Goal: Task Accomplishment & Management: Complete application form

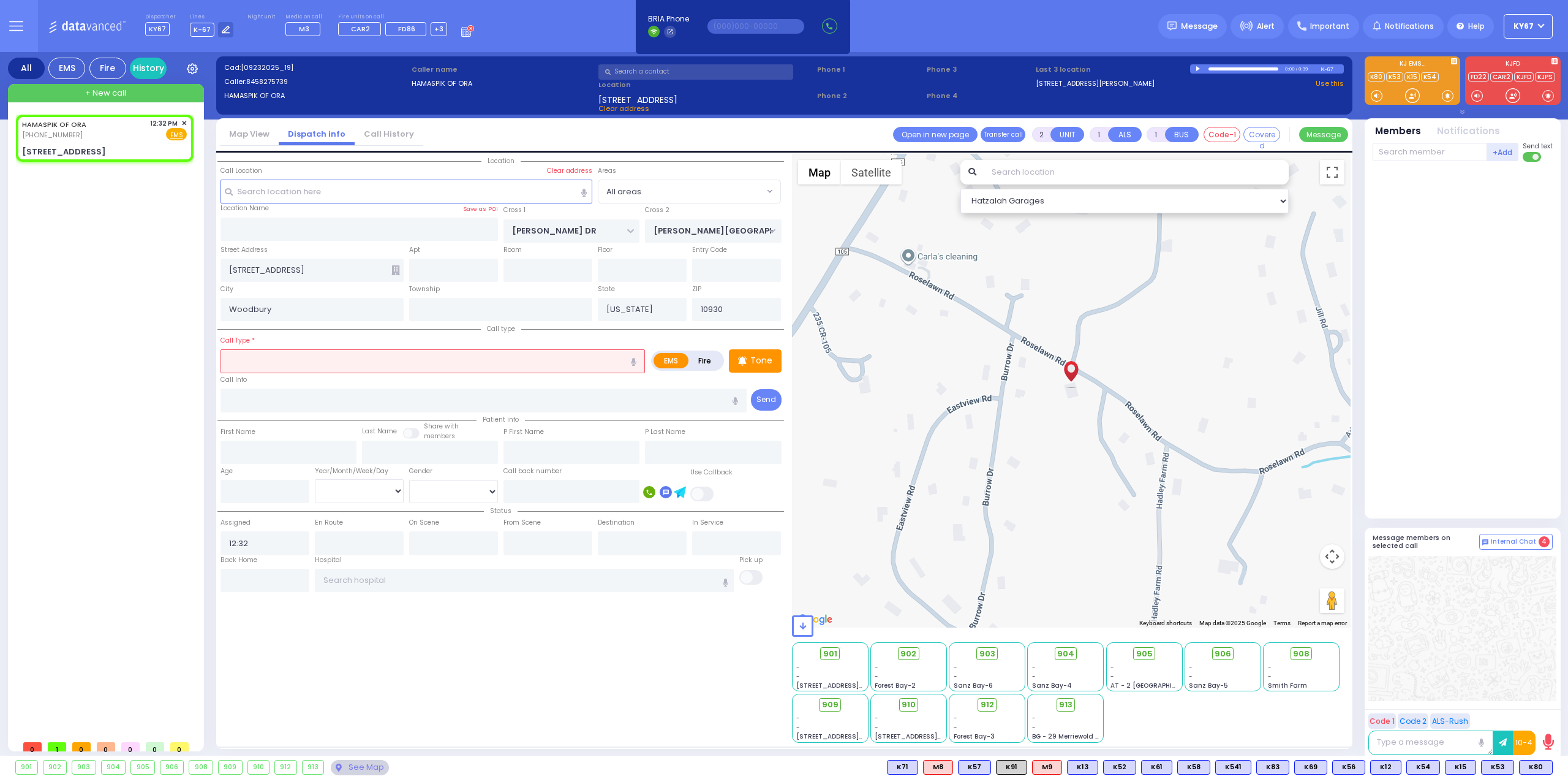
select select
click at [261, 353] on input "text" at bounding box center [432, 361] width 424 height 23
type input "d"
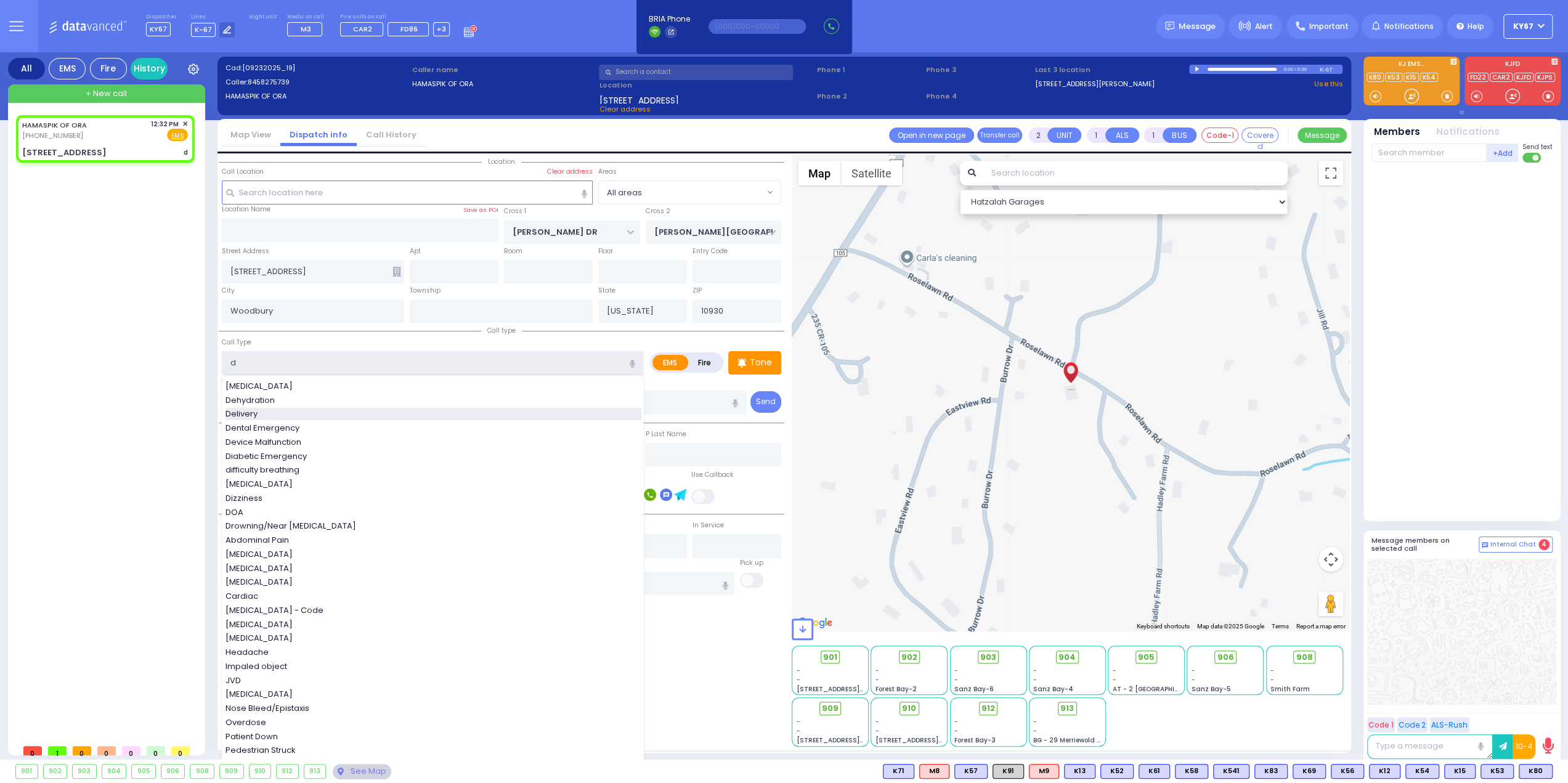
select select
radio input "true"
select select
select select "Hatzalah Garages"
type input "[MEDICAL_DATA]"
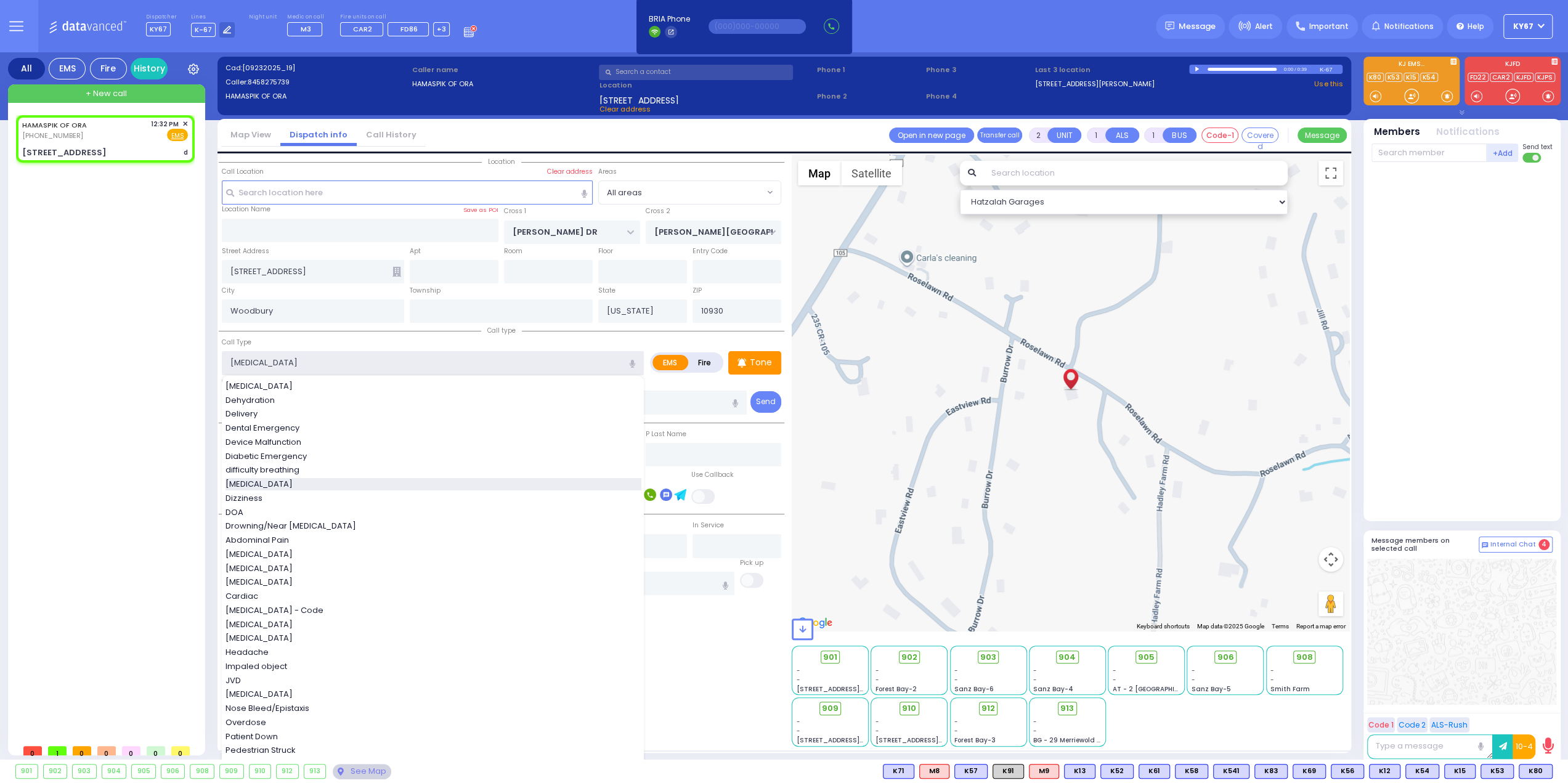
type input "0"
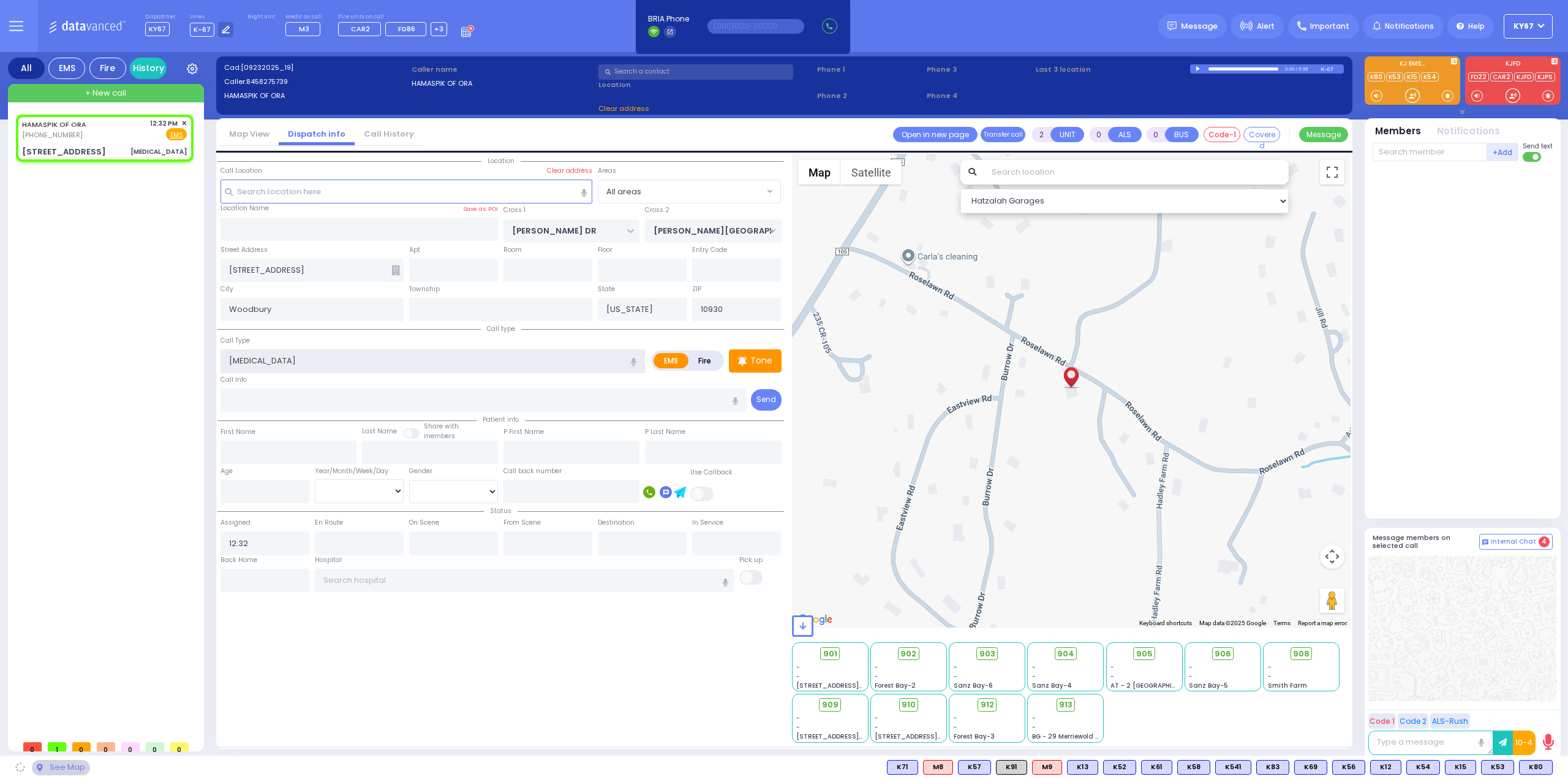
select select
radio input "true"
select select
select select "Hatzalah Garages"
select select
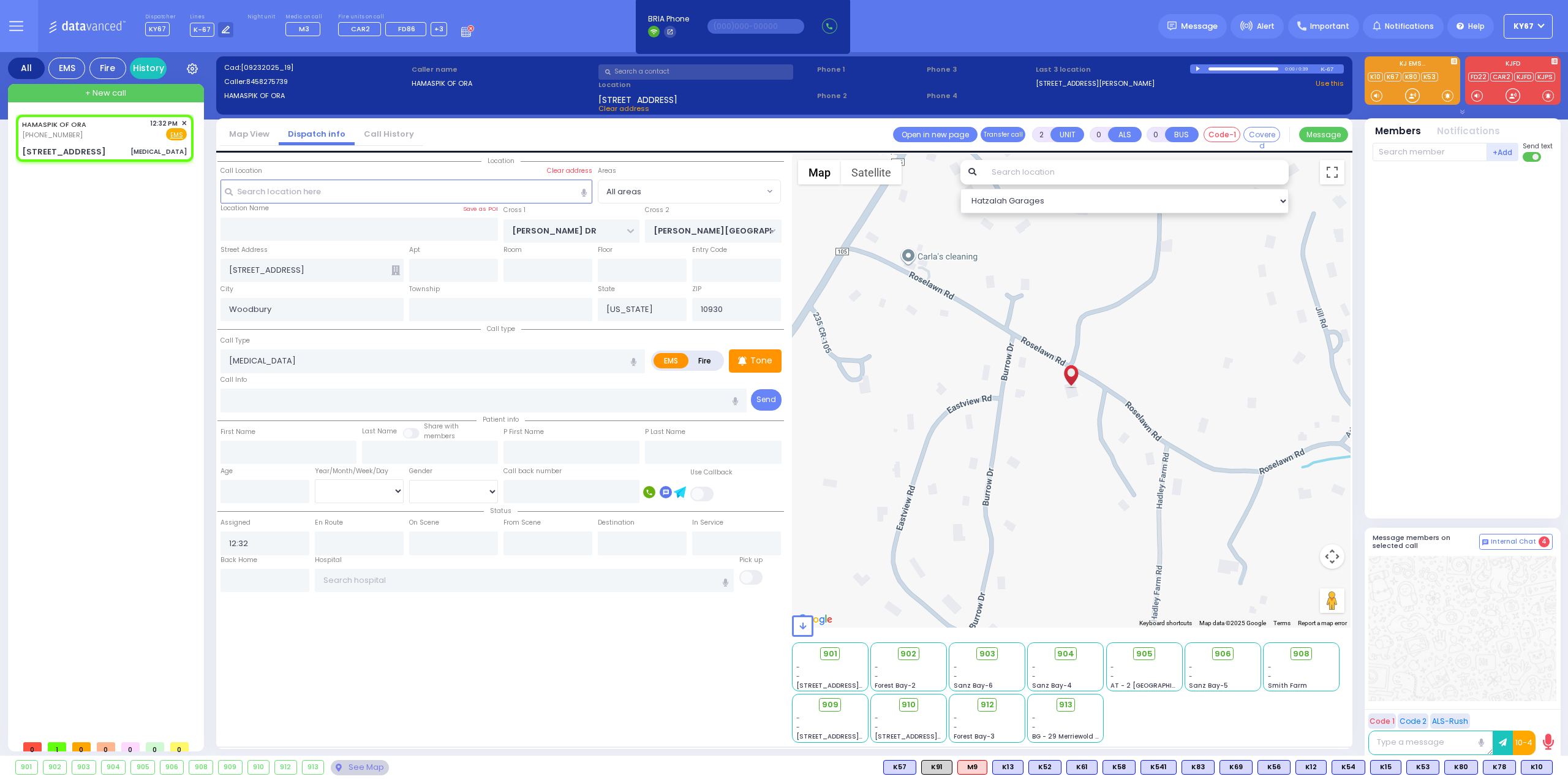
radio input "true"
select select
select select "Hatzalah Garages"
click at [1462, 397] on div at bounding box center [1464, 337] width 183 height 341
select select
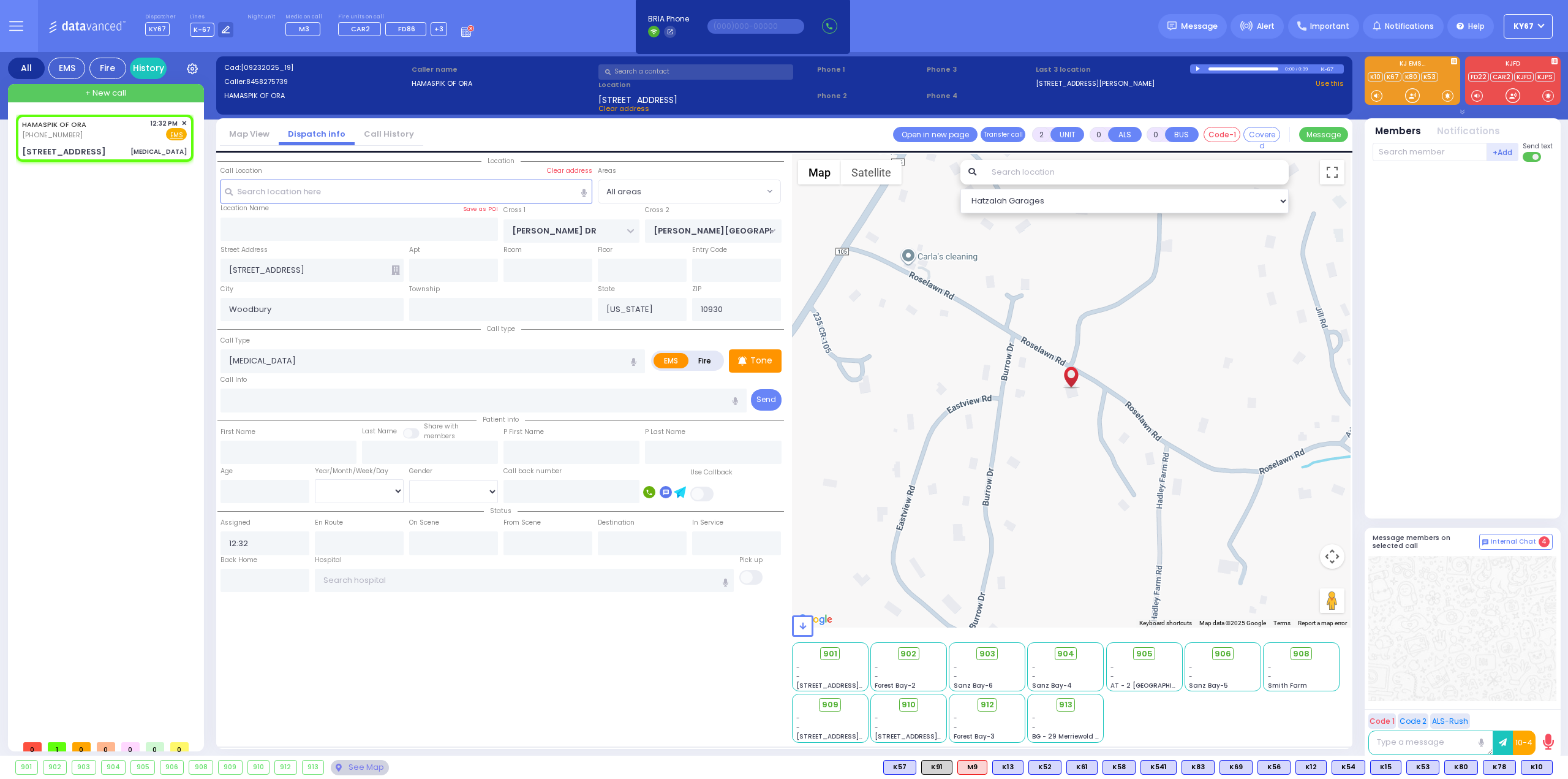
radio input "true"
select select
select select "Hatzalah Garages"
click at [1501, 768] on span "K10" at bounding box center [1498, 767] width 31 height 13
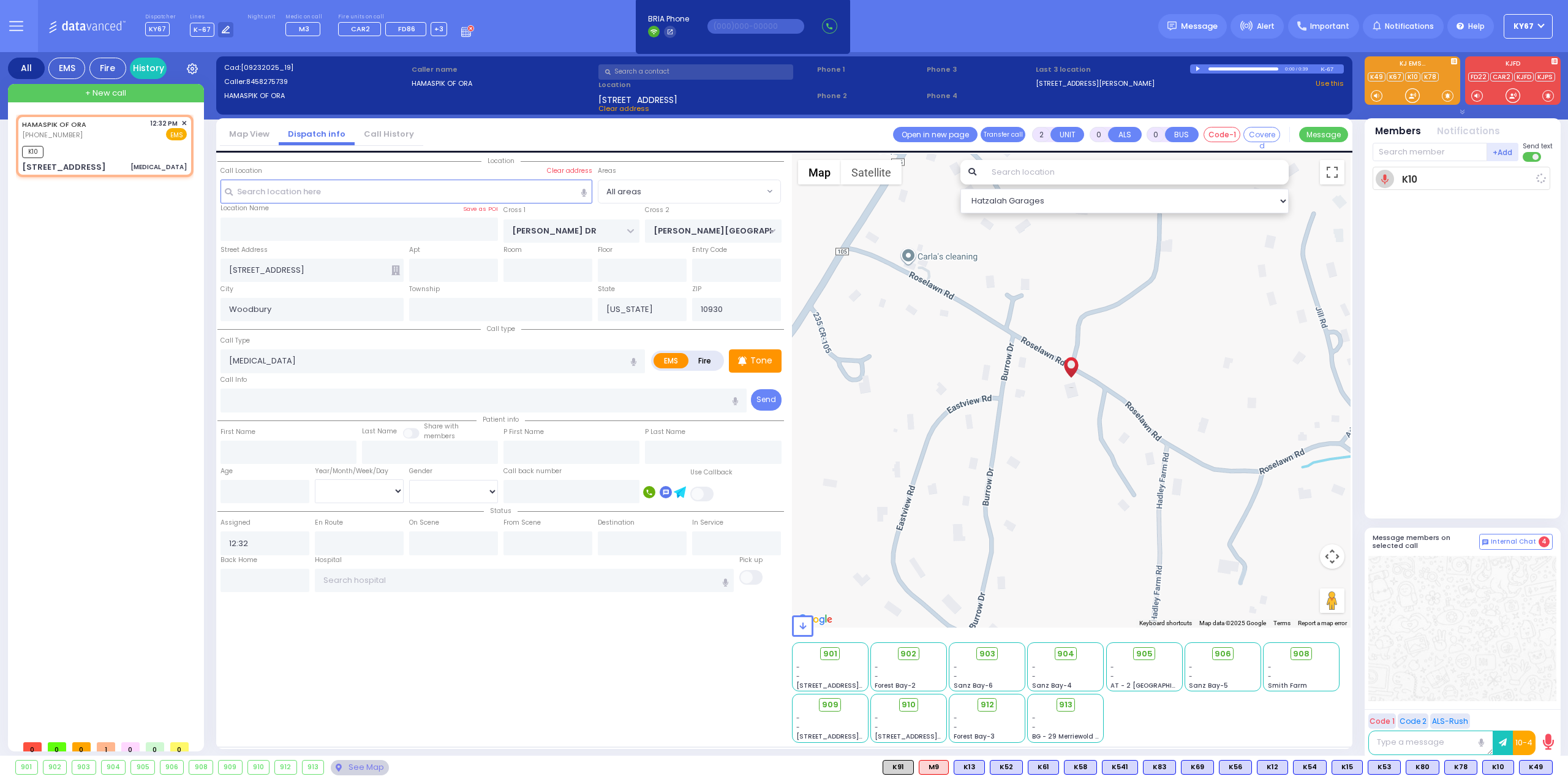
select select
radio input "true"
select select
type input "12:34"
select select "Hatzalah Garages"
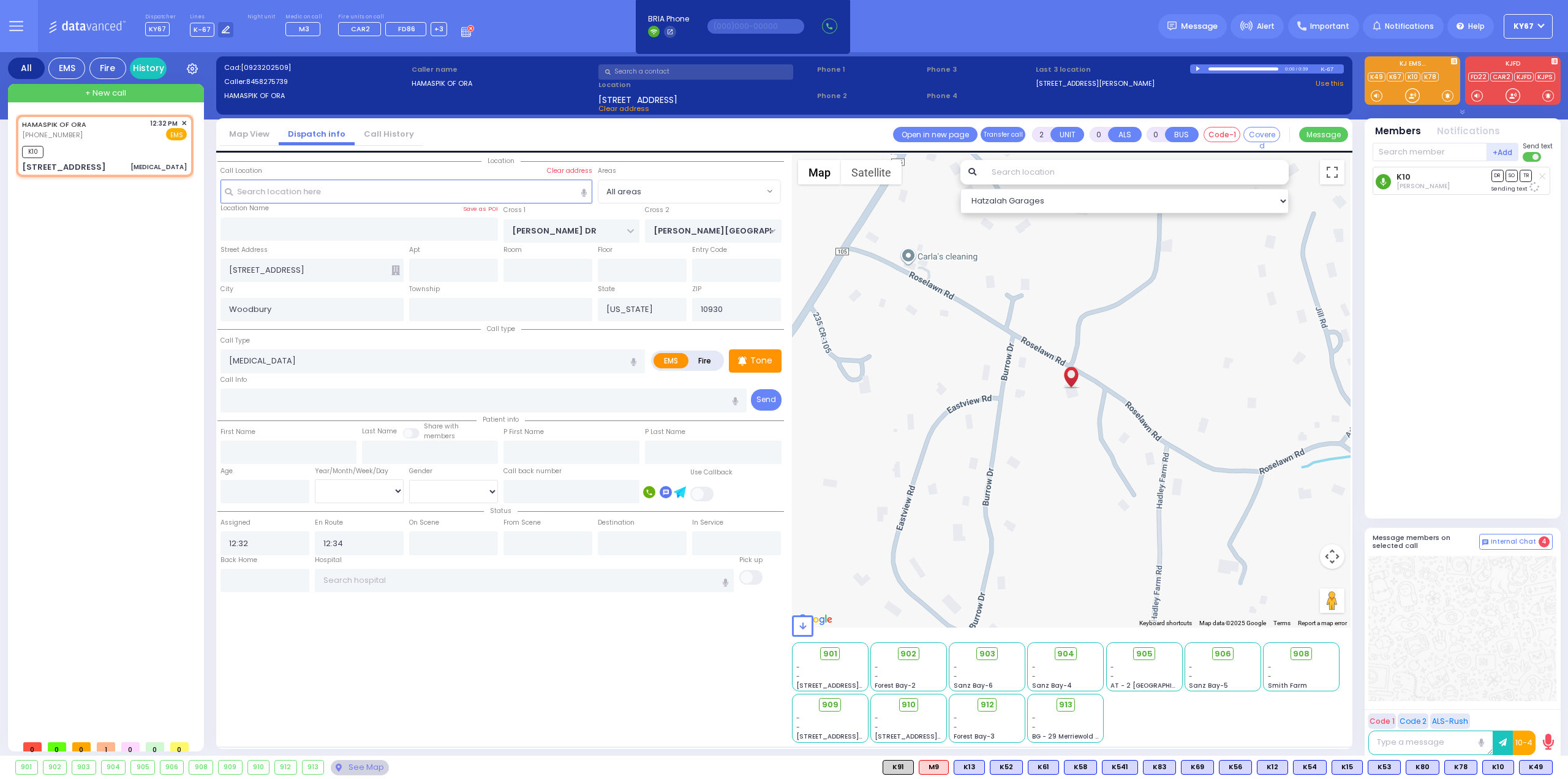
click at [1383, 181] on icon at bounding box center [1383, 181] width 6 height 8
click at [1384, 178] on icon at bounding box center [1383, 180] width 6 height 8
click at [1422, 150] on input "text" at bounding box center [1429, 151] width 115 height 19
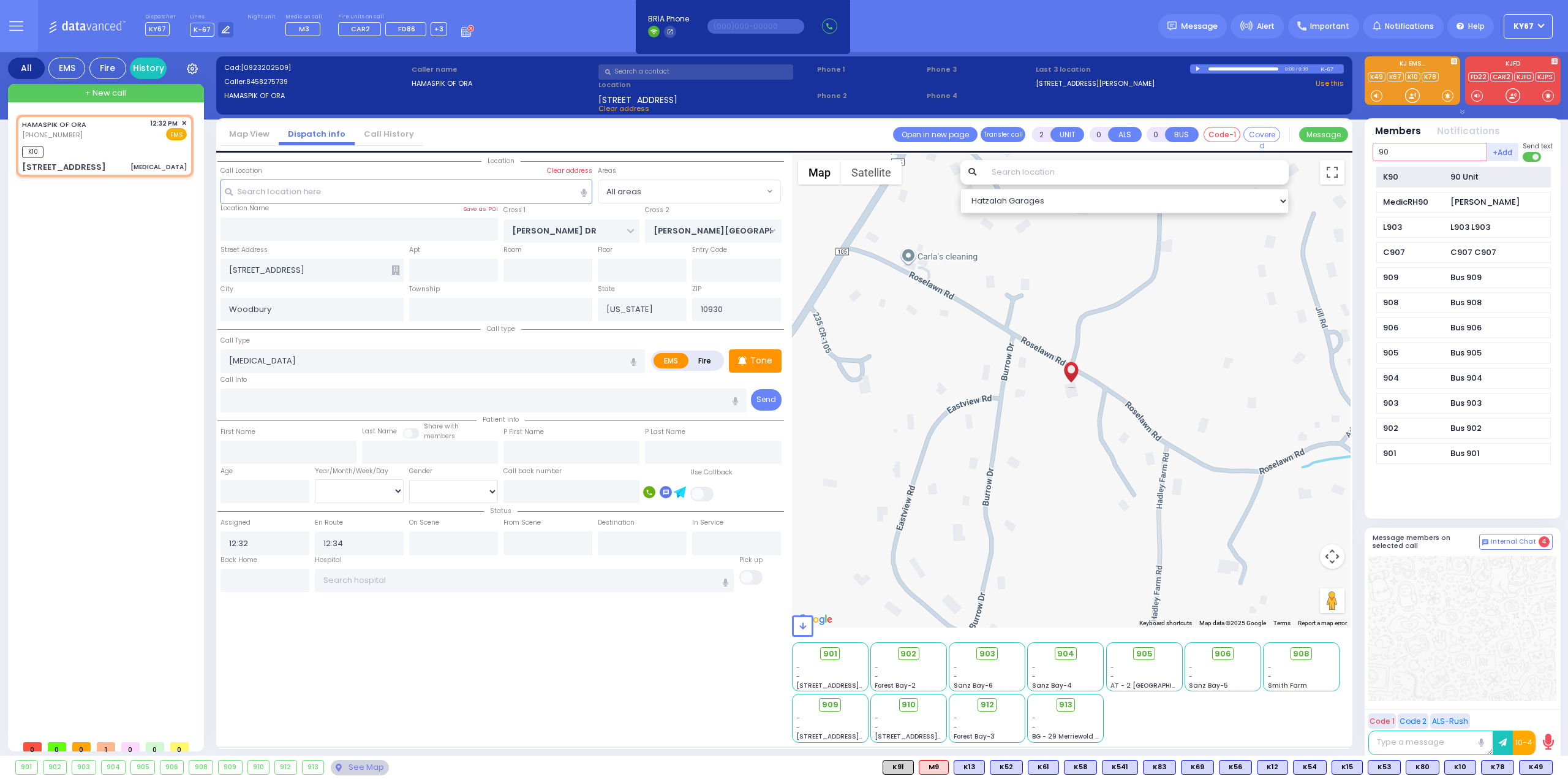
type input "90"
click at [1438, 172] on div "K90" at bounding box center [1414, 177] width 61 height 12
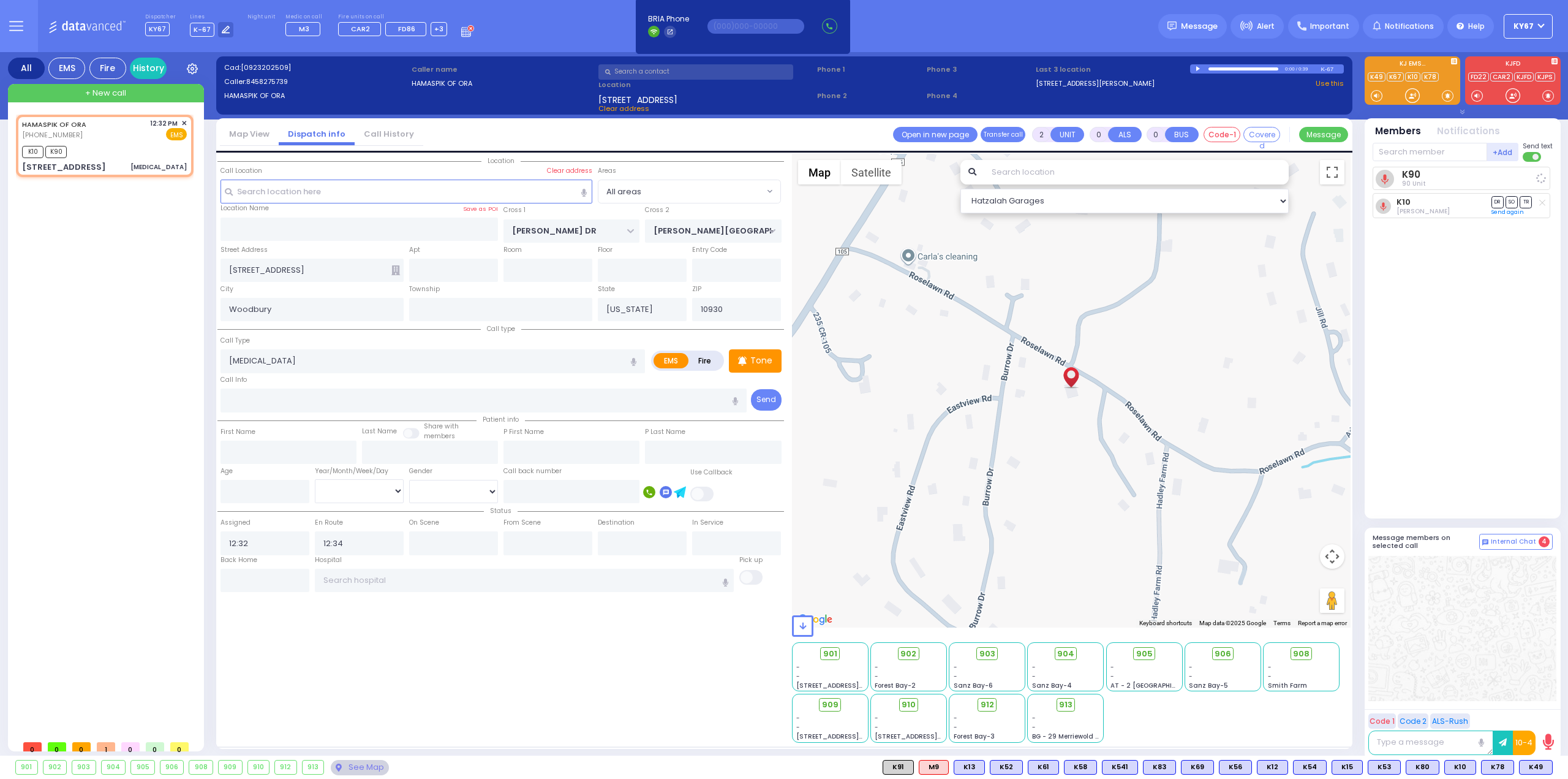
select select
radio input "true"
select select
select select "Hatzalah Garages"
click at [1542, 203] on g at bounding box center [1541, 204] width 5 height 5
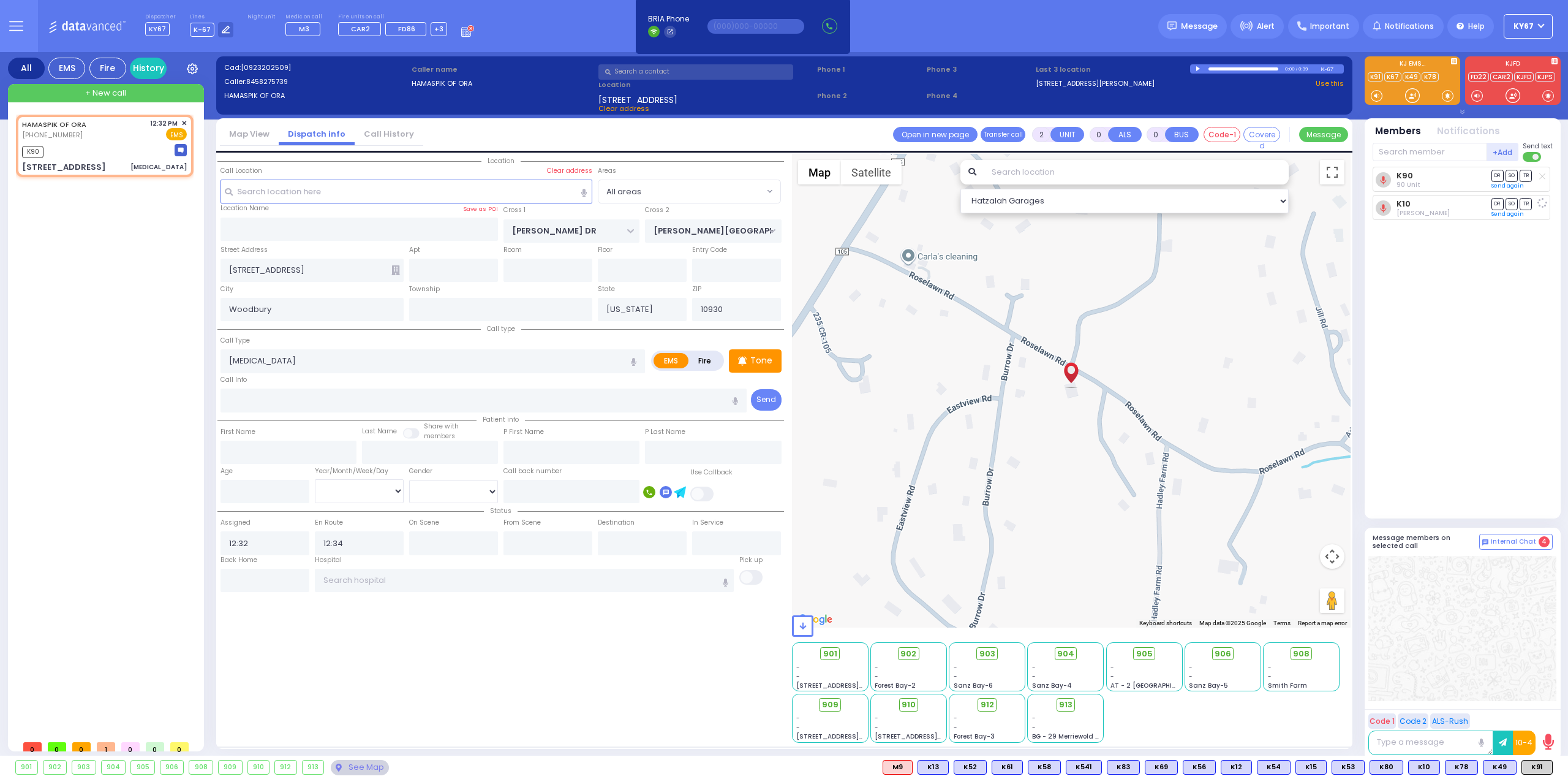
select select
radio input "true"
select select
select select "Hatzalah Garages"
click at [1495, 770] on span "K49" at bounding box center [1499, 767] width 32 height 13
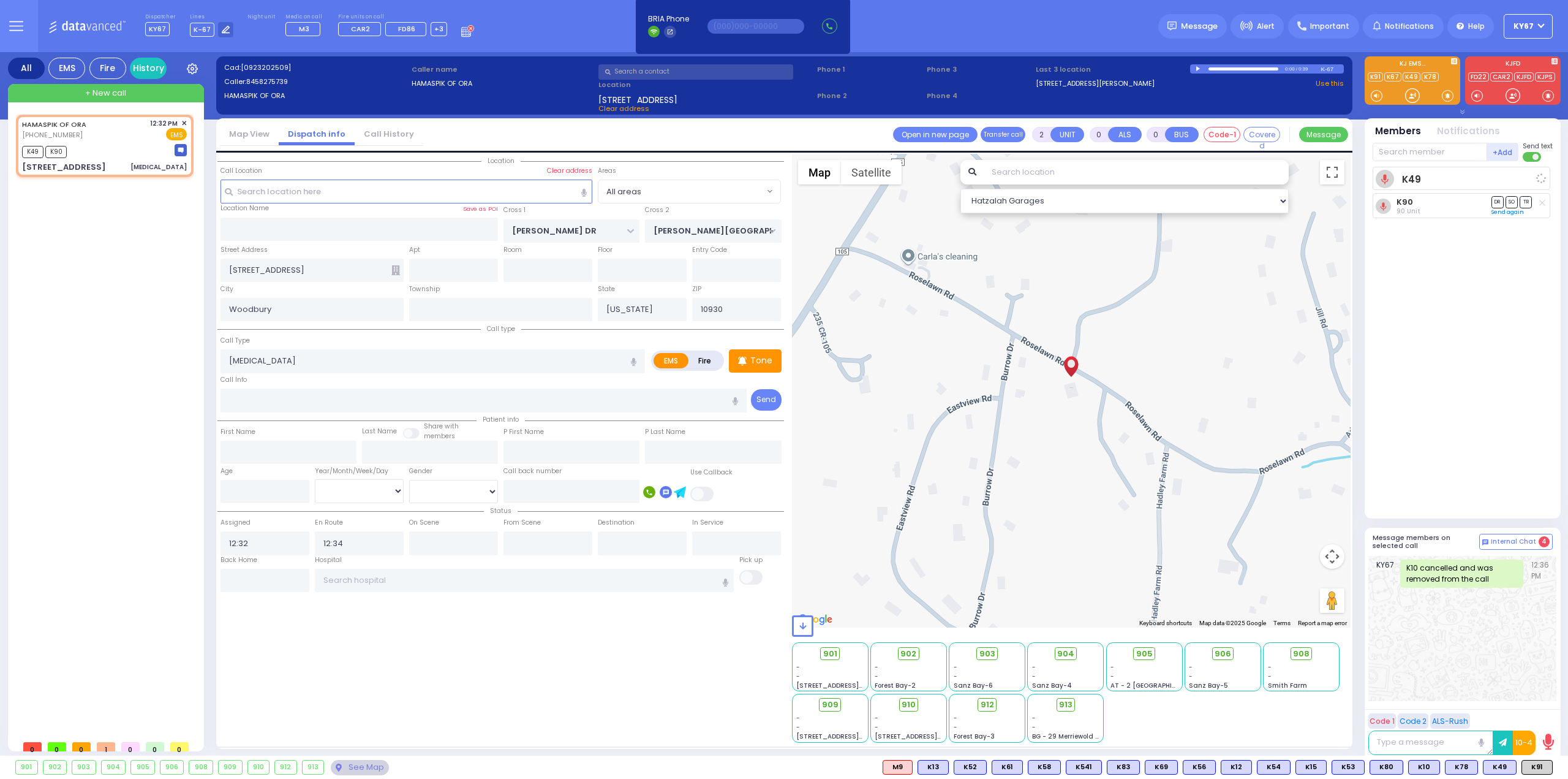
select select
radio input "true"
select select
select select "Hatzalah Garages"
